Goal: Information Seeking & Learning: Learn about a topic

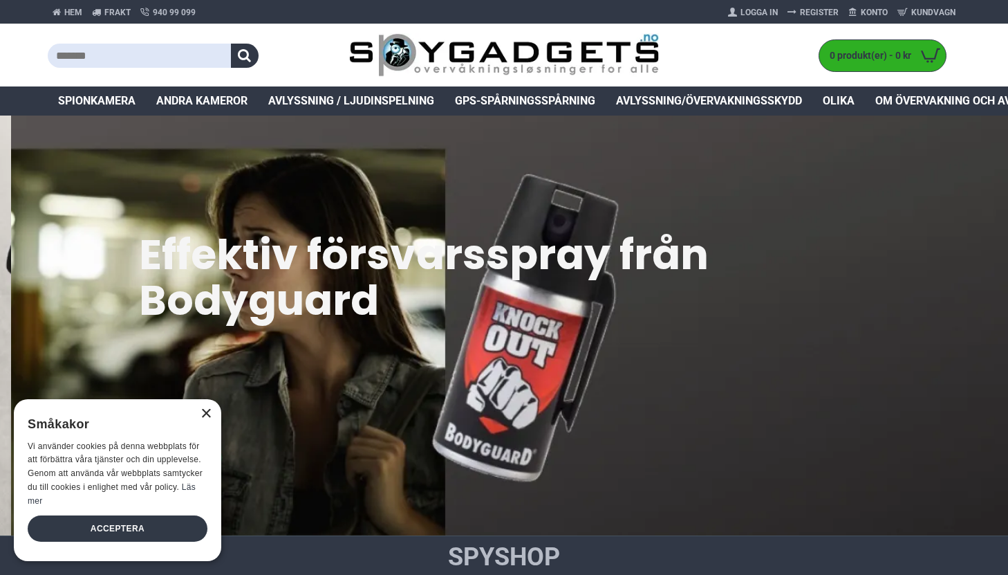
click at [208, 411] on font "×" at bounding box center [207, 413] width 12 height 22
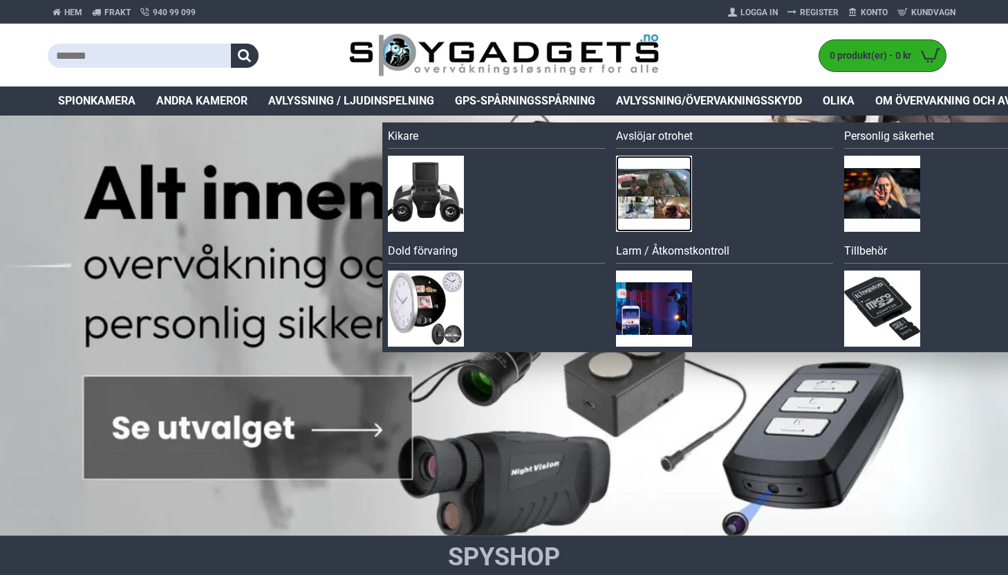
click at [658, 194] on img at bounding box center [654, 194] width 76 height 76
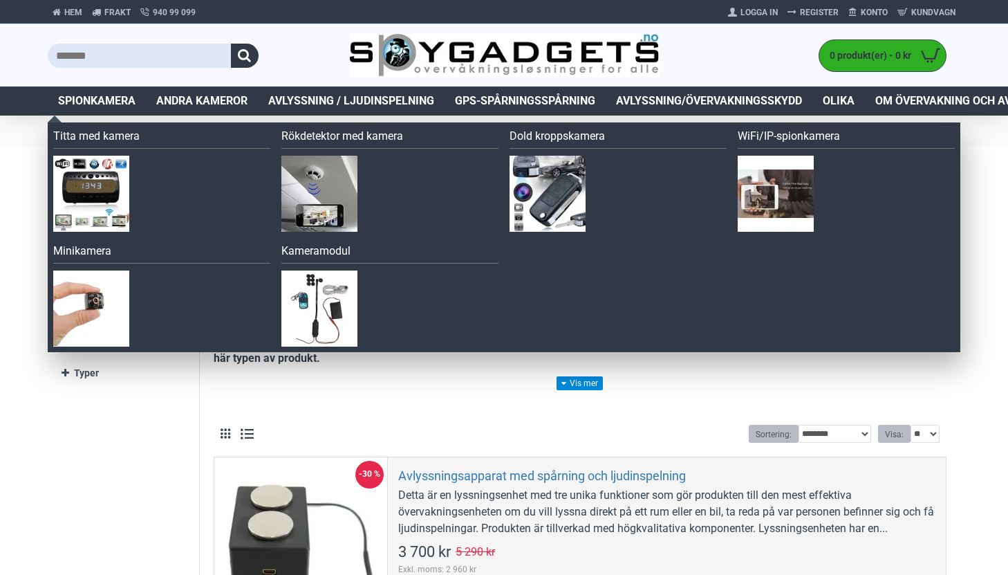
click at [118, 105] on font "Spionkamera" at bounding box center [96, 100] width 77 height 13
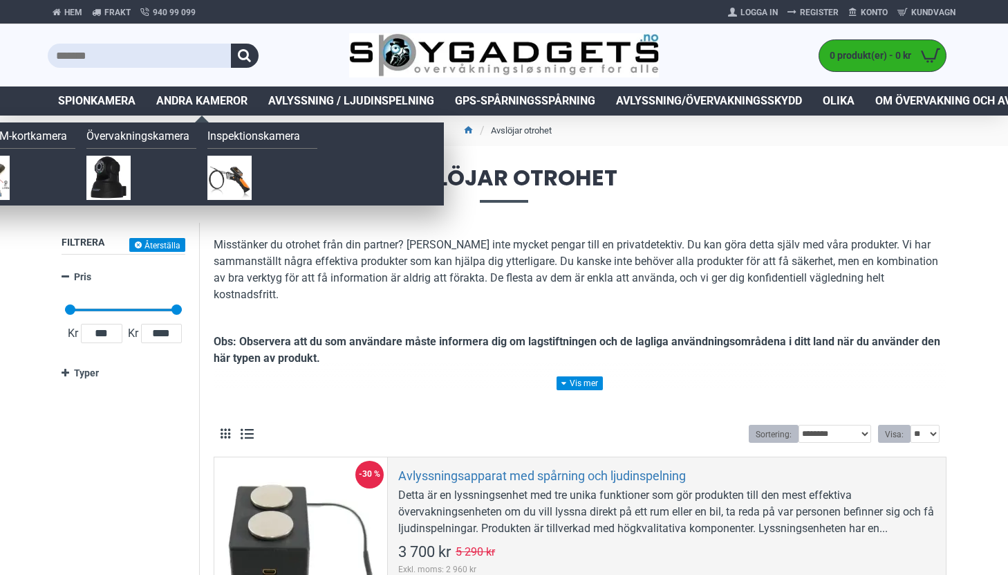
click at [203, 101] on font "Andra kameror" at bounding box center [201, 100] width 91 height 13
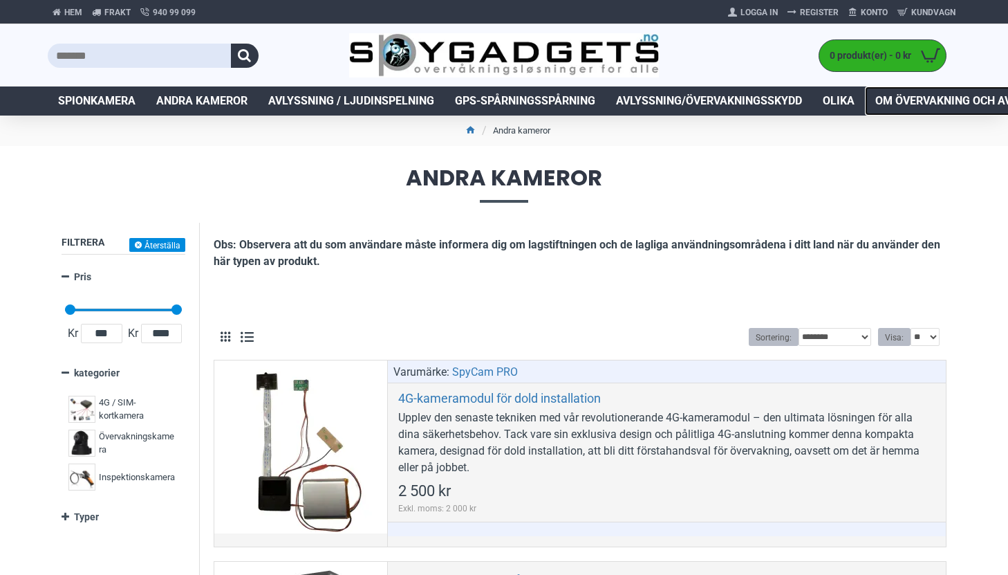
click at [904, 95] on font "Om övervakning och avlyssning" at bounding box center [969, 100] width 188 height 13
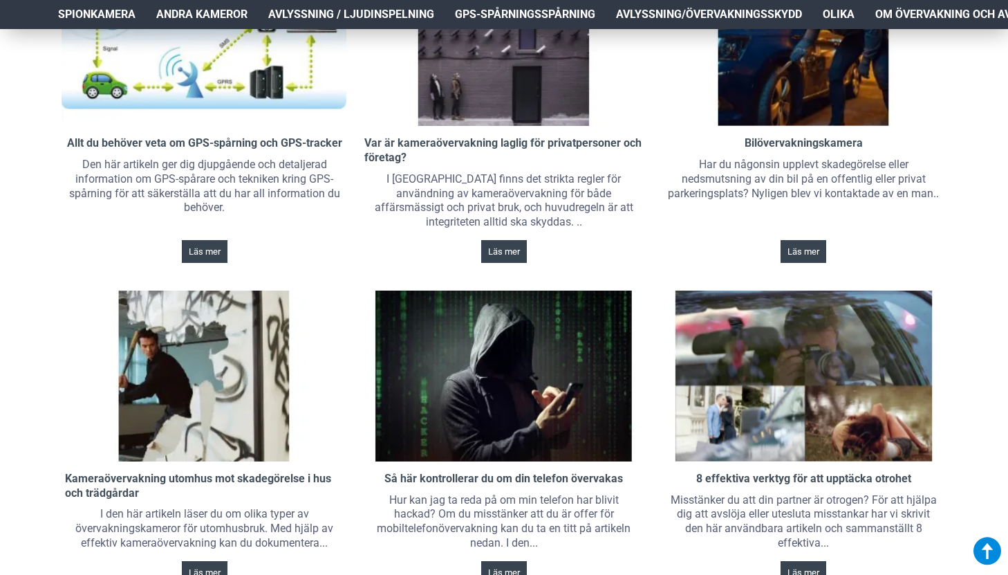
scroll to position [1148, 0]
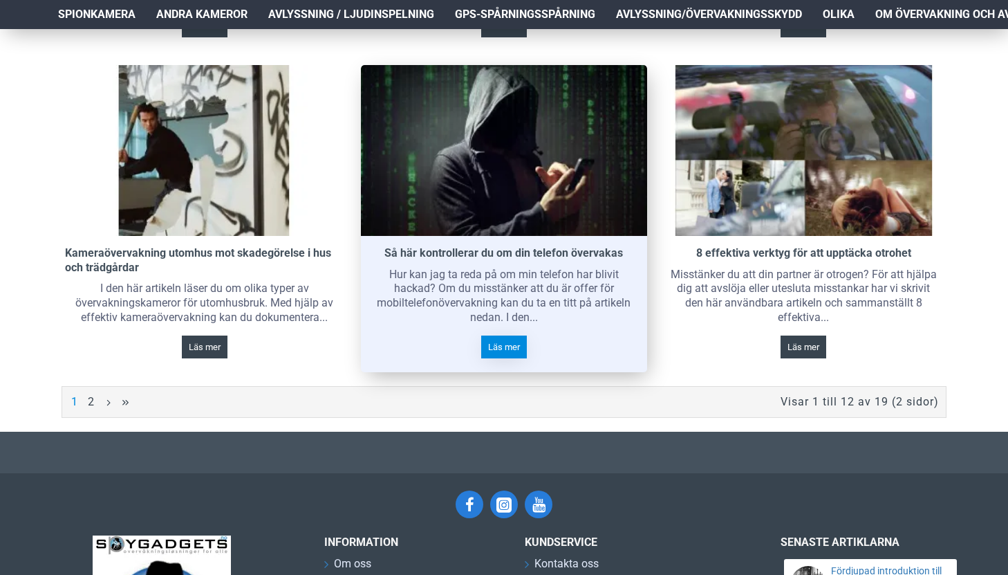
click at [502, 352] on font "Läs mer" at bounding box center [504, 347] width 32 height 10
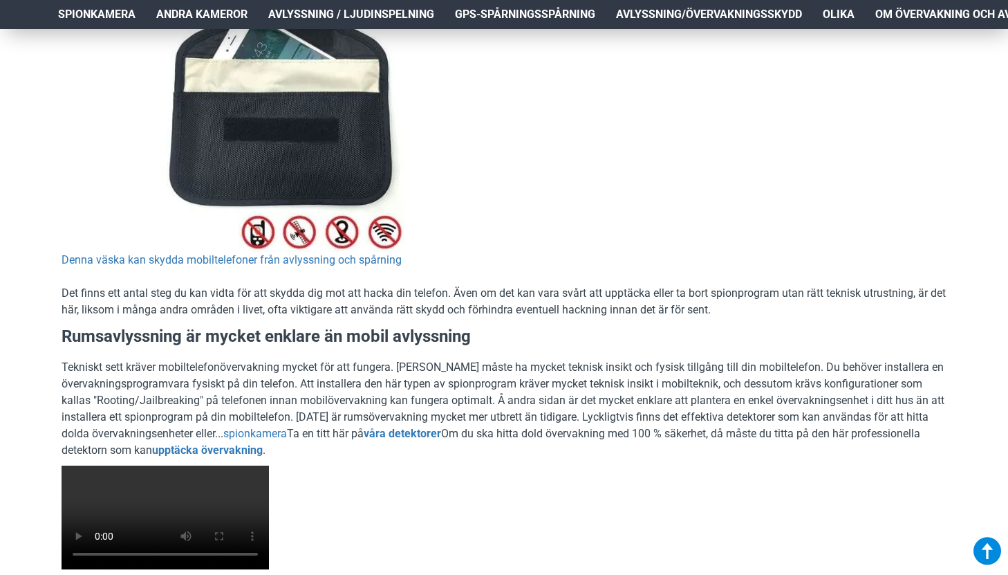
scroll to position [2092, 0]
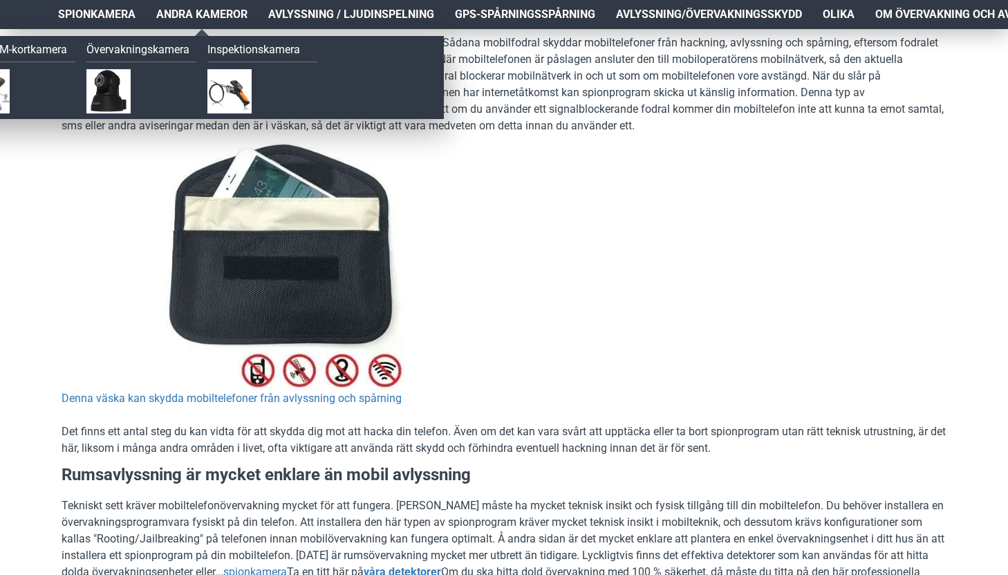
click at [207, 17] on font "Andra kameror" at bounding box center [201, 14] width 91 height 13
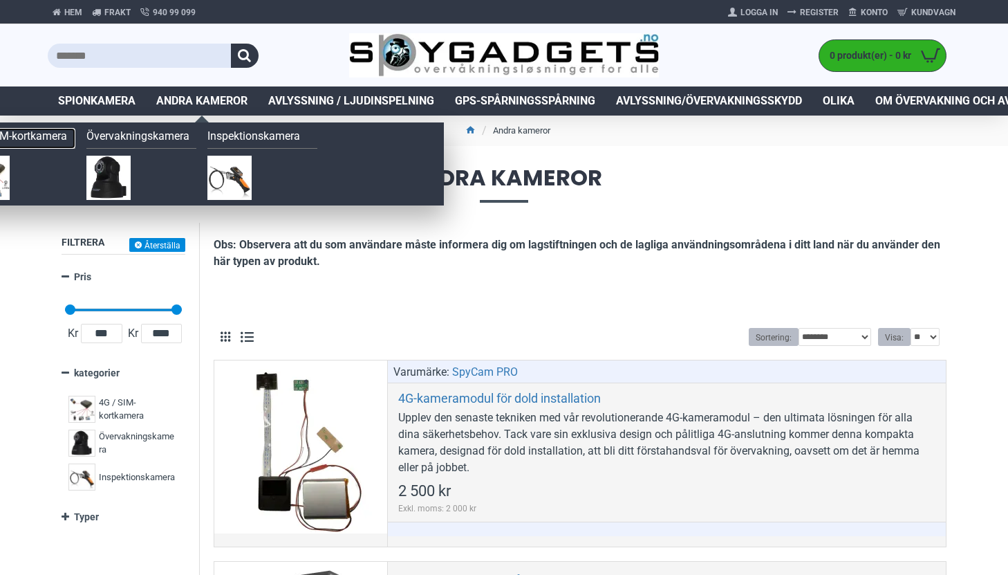
click at [44, 134] on font "4G / SIM-kortkamera" at bounding box center [16, 135] width 102 height 13
